Goal: Task Accomplishment & Management: Manage account settings

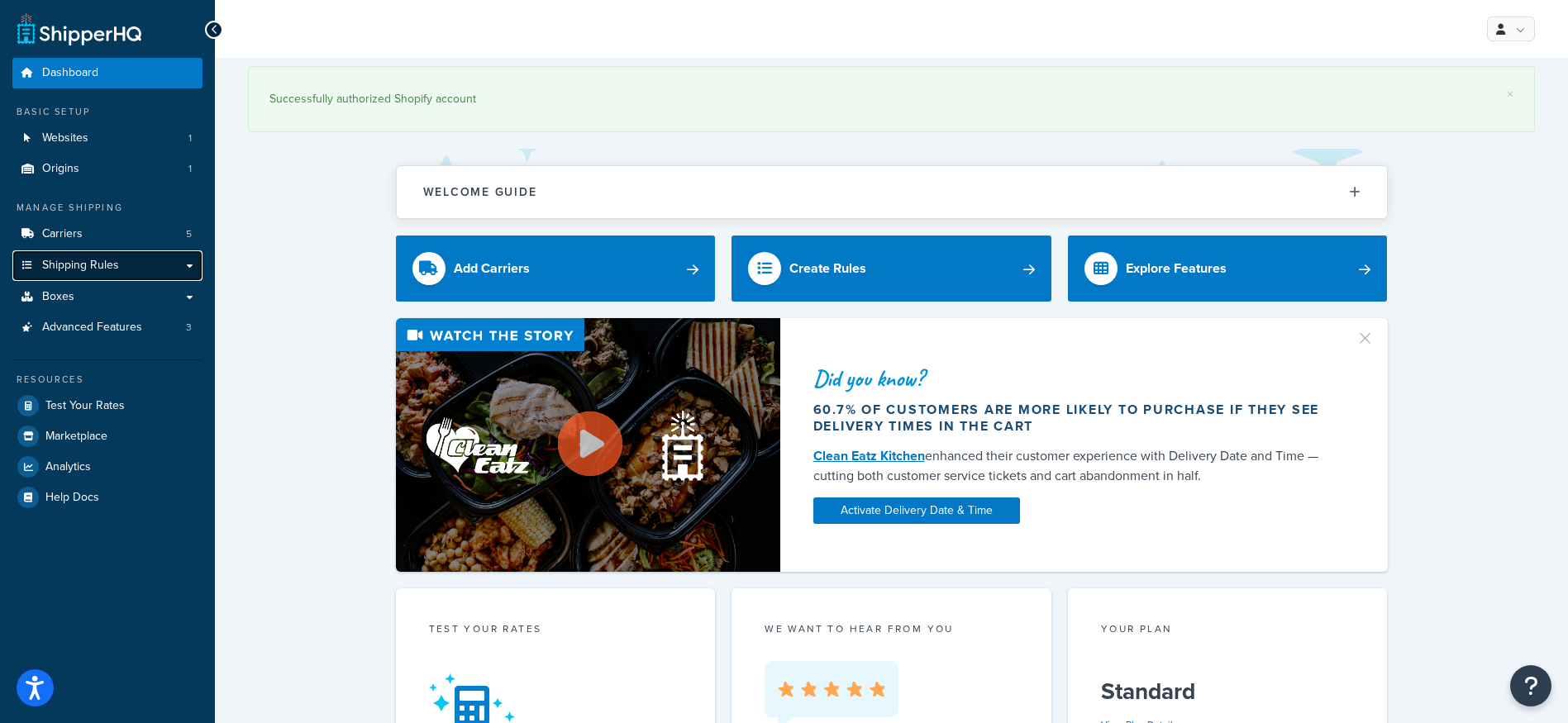
click at [113, 262] on span "Shipping Rules" at bounding box center [80, 265] width 76 height 14
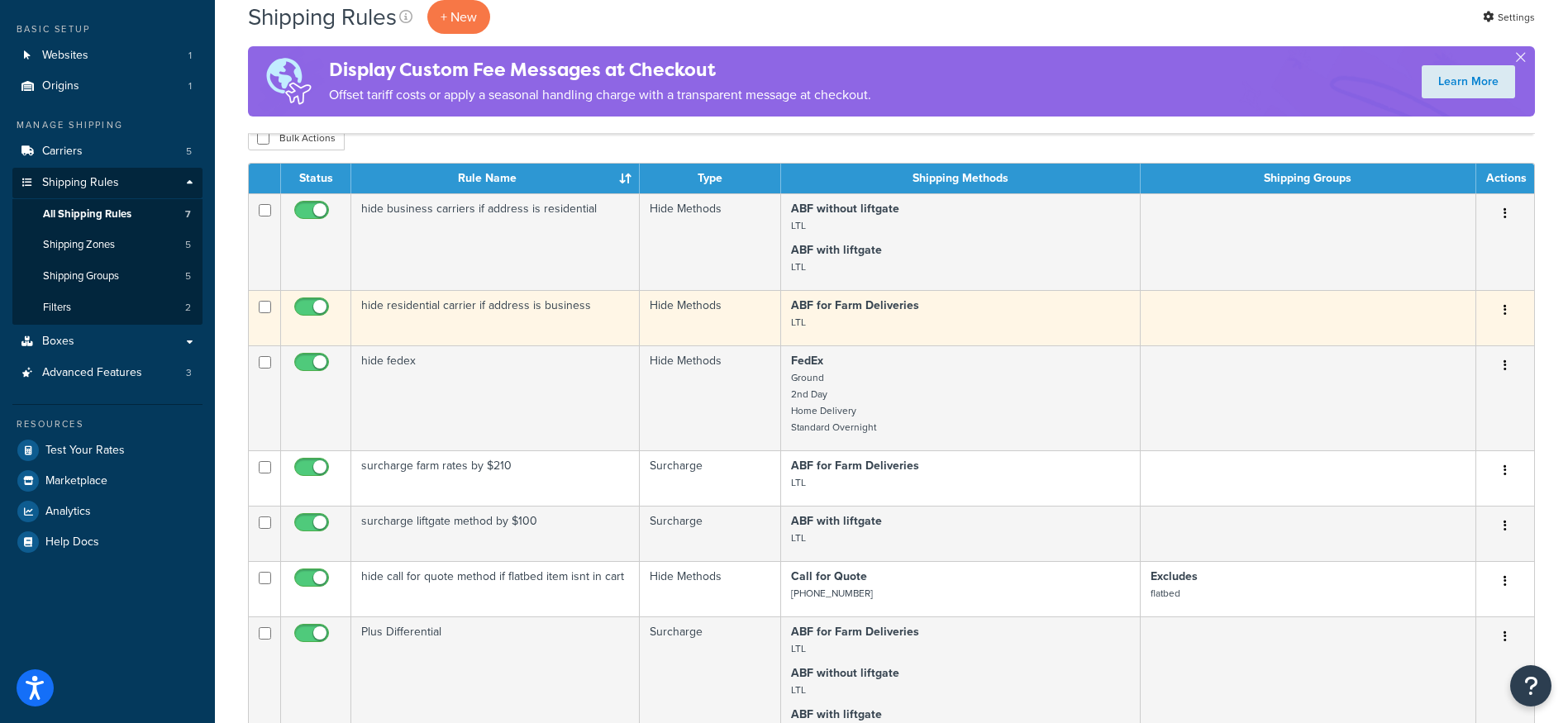
scroll to position [166, 0]
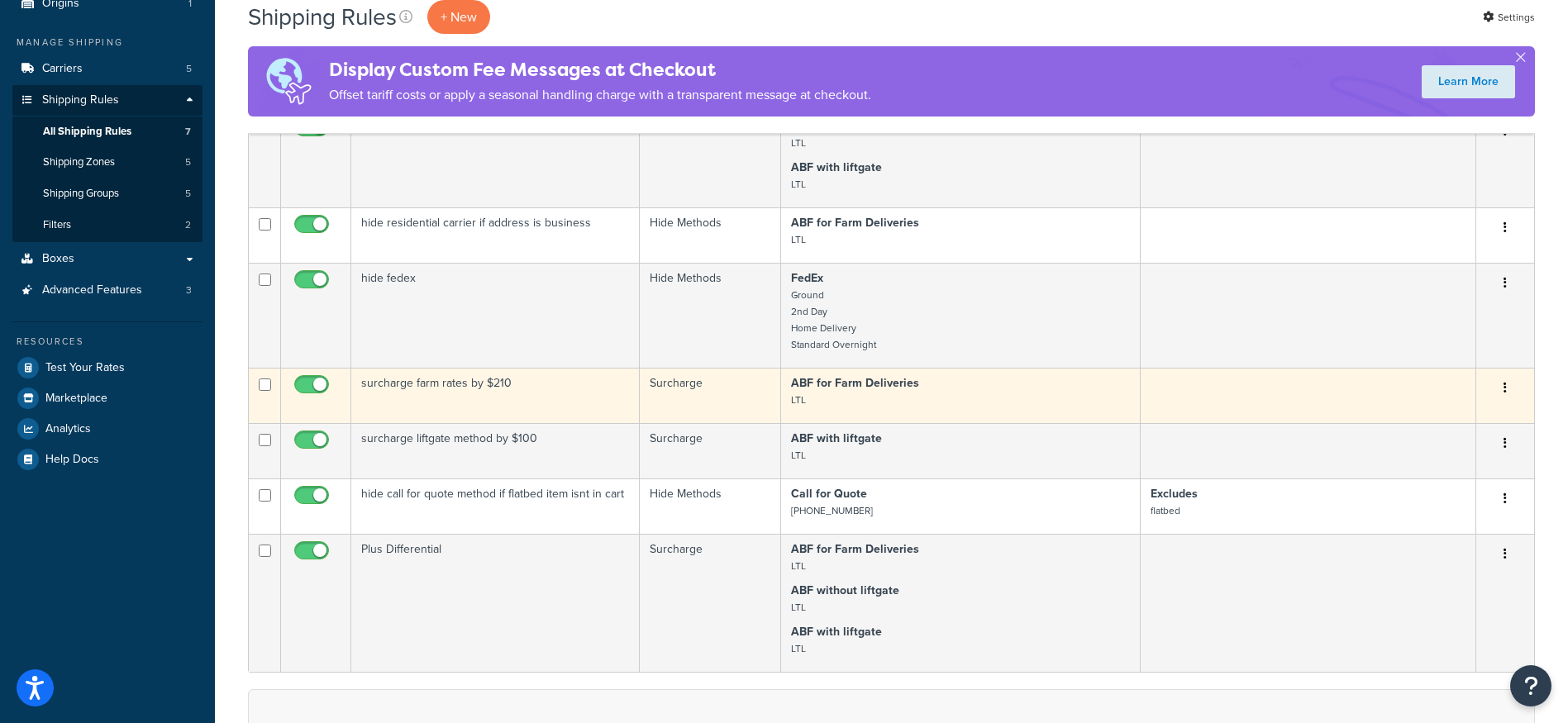
click at [565, 391] on td "surcharge farm rates by $210" at bounding box center [495, 395] width 289 height 56
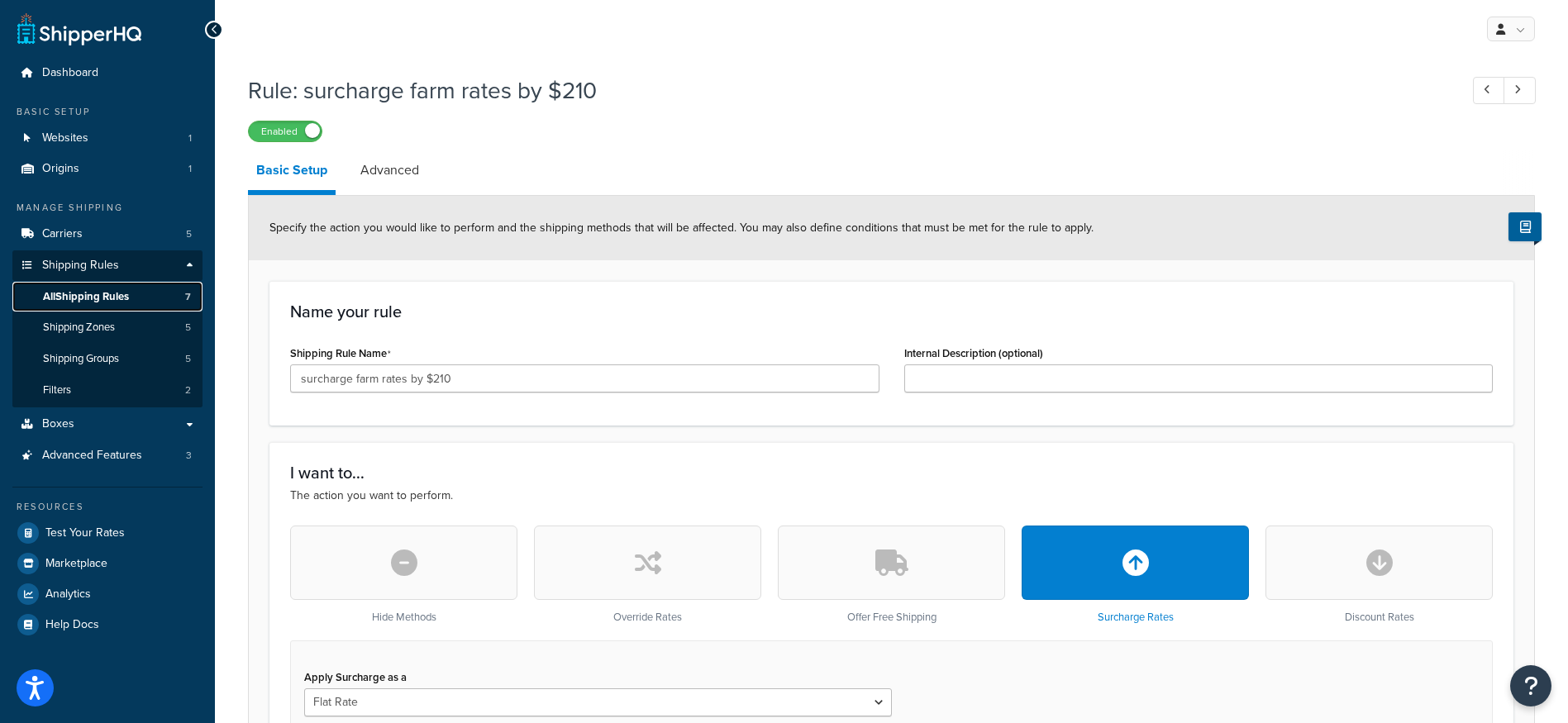
click at [100, 300] on span "All Shipping Rules" at bounding box center [86, 297] width 86 height 14
